Goal: Navigation & Orientation: Go to known website

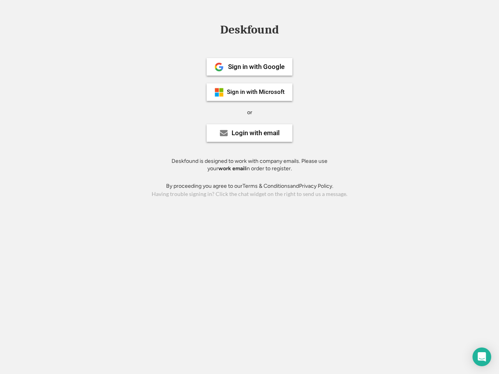
click at [250, 112] on div "or" at bounding box center [249, 113] width 5 height 8
click at [250, 31] on div "Deskfound" at bounding box center [250, 30] width 66 height 12
click at [213, 29] on div "Deskfound" at bounding box center [249, 31] width 499 height 15
click at [250, 31] on div "Deskfound" at bounding box center [250, 30] width 66 height 12
click at [250, 112] on div "or" at bounding box center [249, 113] width 5 height 8
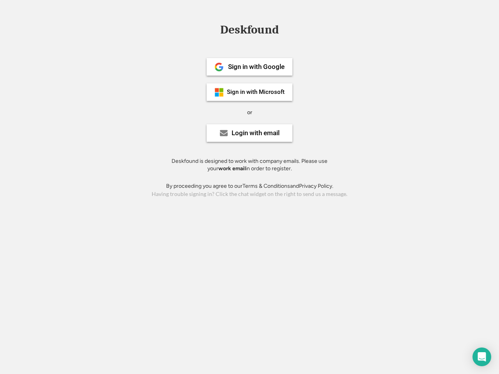
click at [250, 67] on div "Sign in with Google" at bounding box center [256, 67] width 57 height 7
click at [256, 67] on div "Sign in with Google" at bounding box center [256, 67] width 57 height 7
click at [219, 67] on img at bounding box center [219, 66] width 9 height 9
click at [250, 92] on div "Sign in with Microsoft" at bounding box center [256, 92] width 58 height 6
click at [256, 92] on div "Sign in with Microsoft" at bounding box center [256, 92] width 58 height 6
